Goal: Navigation & Orientation: Find specific page/section

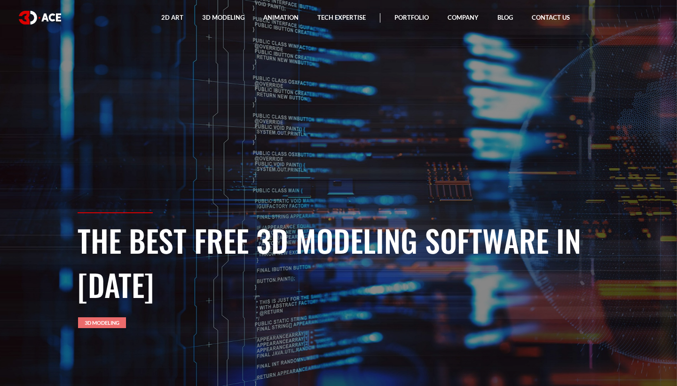
click at [95, 324] on link "3D Modeling" at bounding box center [102, 322] width 48 height 11
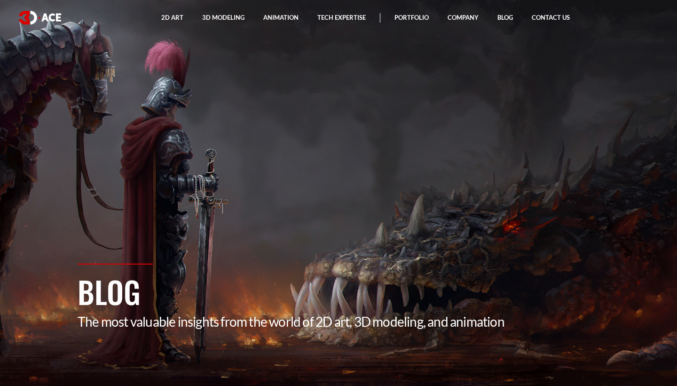
click at [441, 125] on section "Blog The most valuable insights from the world of 2D art, 3D modeling, and anim…" at bounding box center [338, 193] width 677 height 386
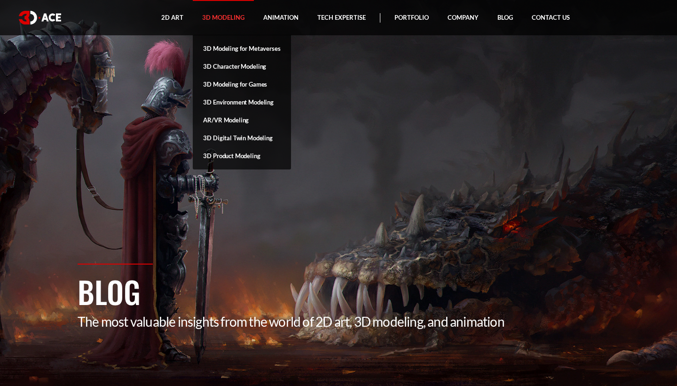
click at [224, 20] on link "3D Modeling" at bounding box center [223, 17] width 61 height 35
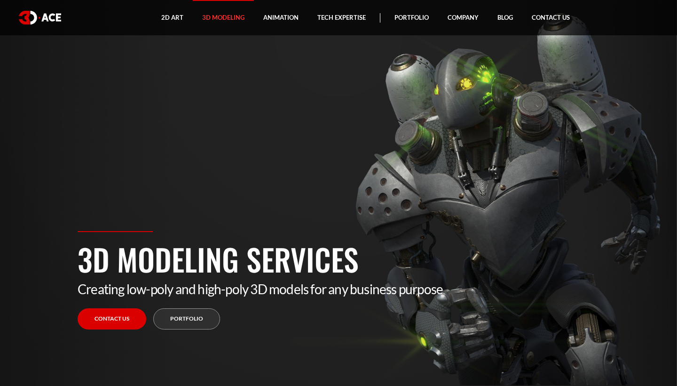
click at [42, 16] on img at bounding box center [40, 18] width 42 height 14
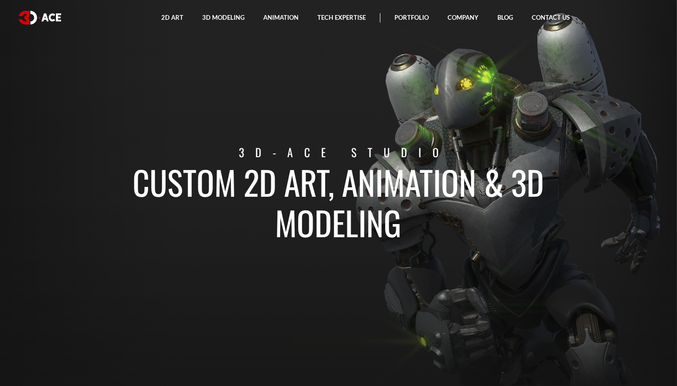
click at [424, 199] on h1 "Custom 2D art, animation & 3D modeling" at bounding box center [339, 201] width 522 height 81
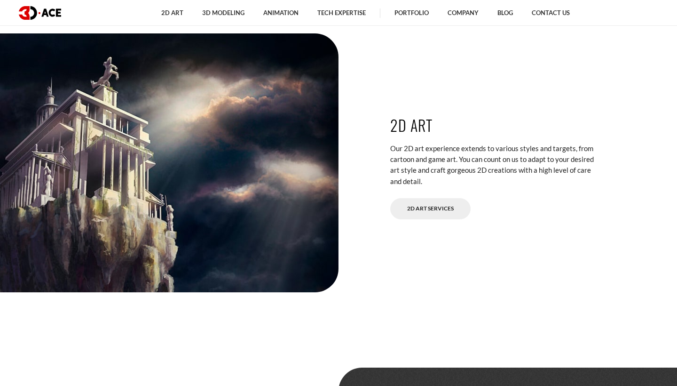
scroll to position [1689, 0]
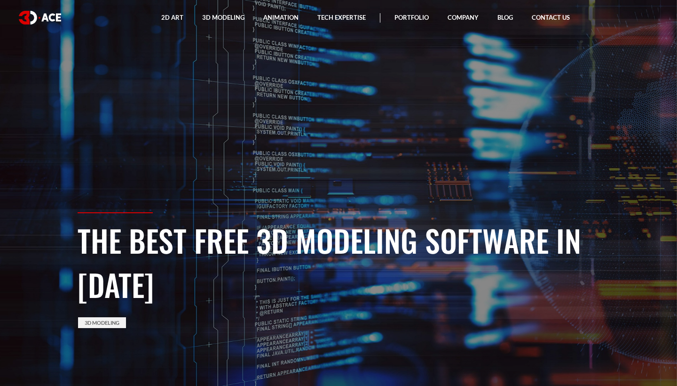
click at [298, 269] on h1 "The Best Free 3D Modeling Software in 2024" at bounding box center [339, 262] width 522 height 88
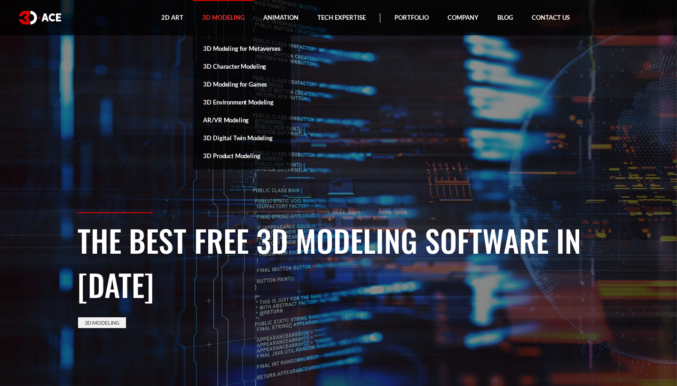
click at [230, 18] on link "3D Modeling" at bounding box center [223, 17] width 61 height 35
